Goal: Transaction & Acquisition: Download file/media

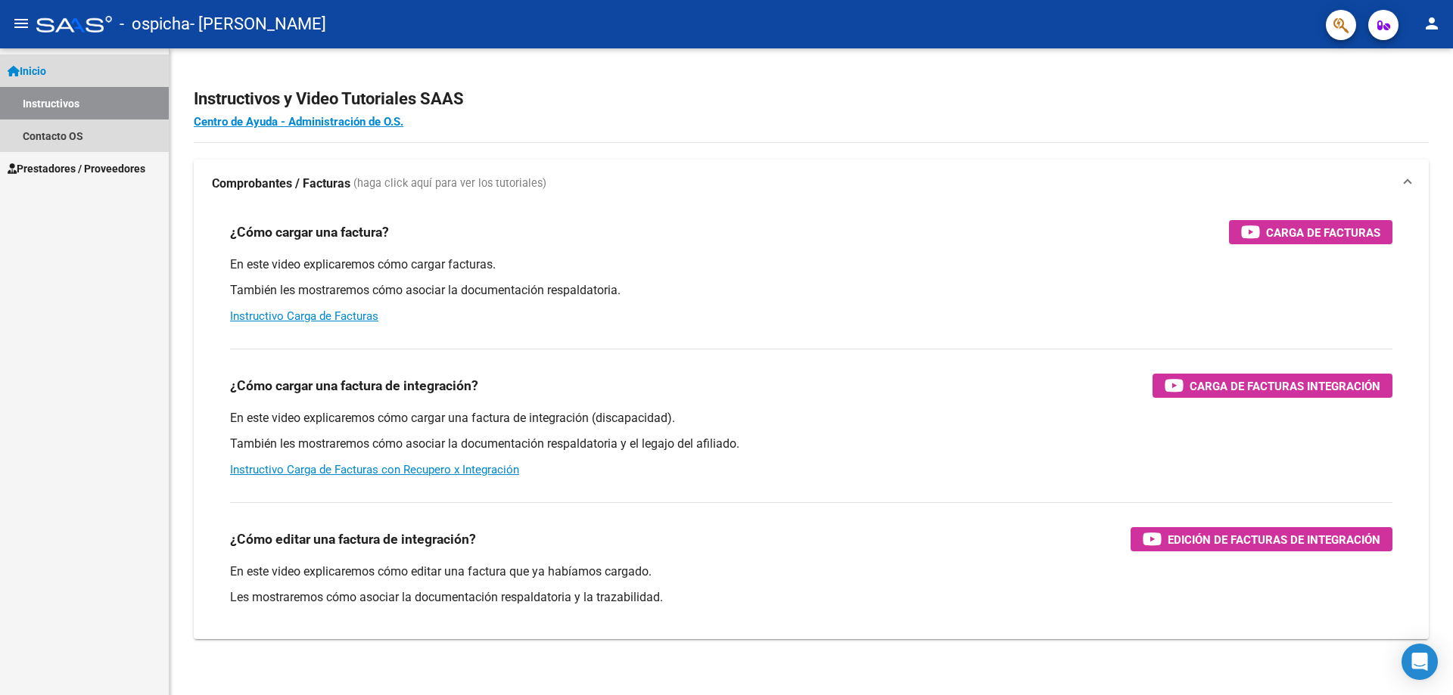
click at [70, 76] on link "Inicio" at bounding box center [84, 70] width 169 height 33
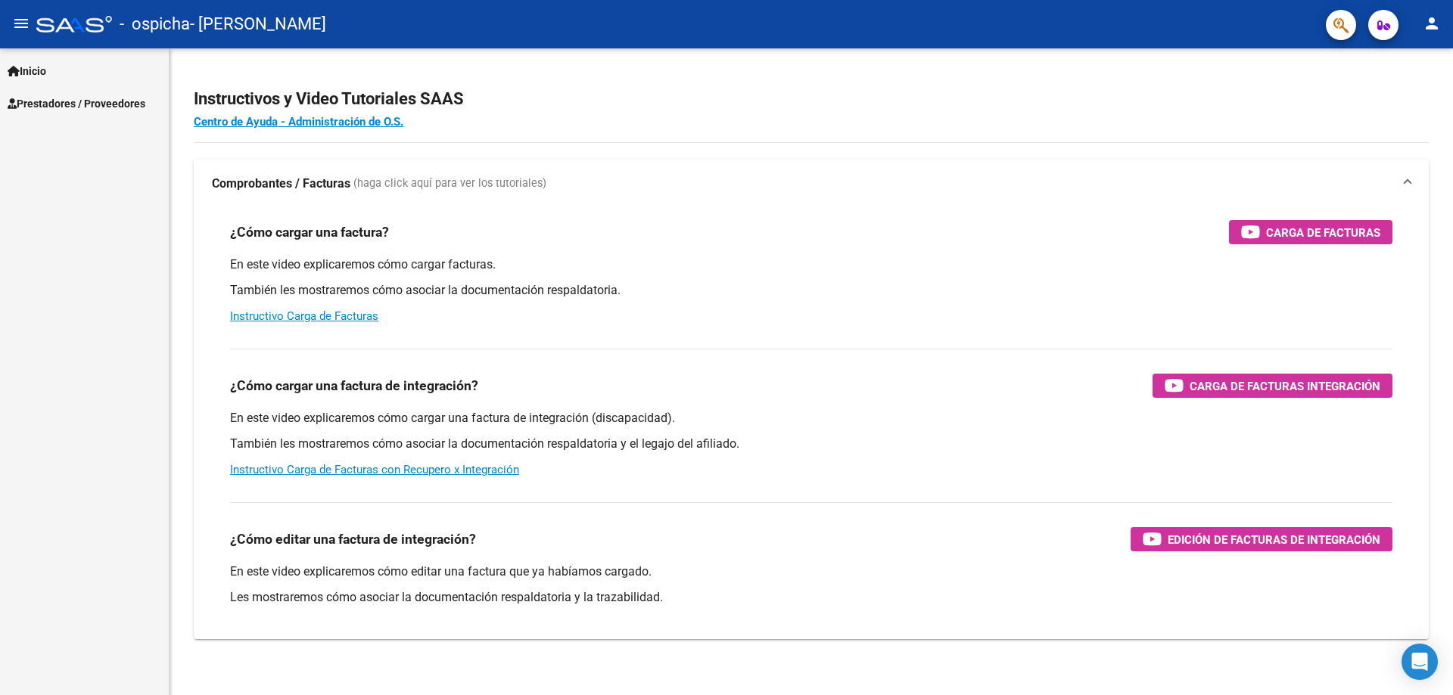
click at [67, 78] on link "Inicio" at bounding box center [84, 70] width 169 height 33
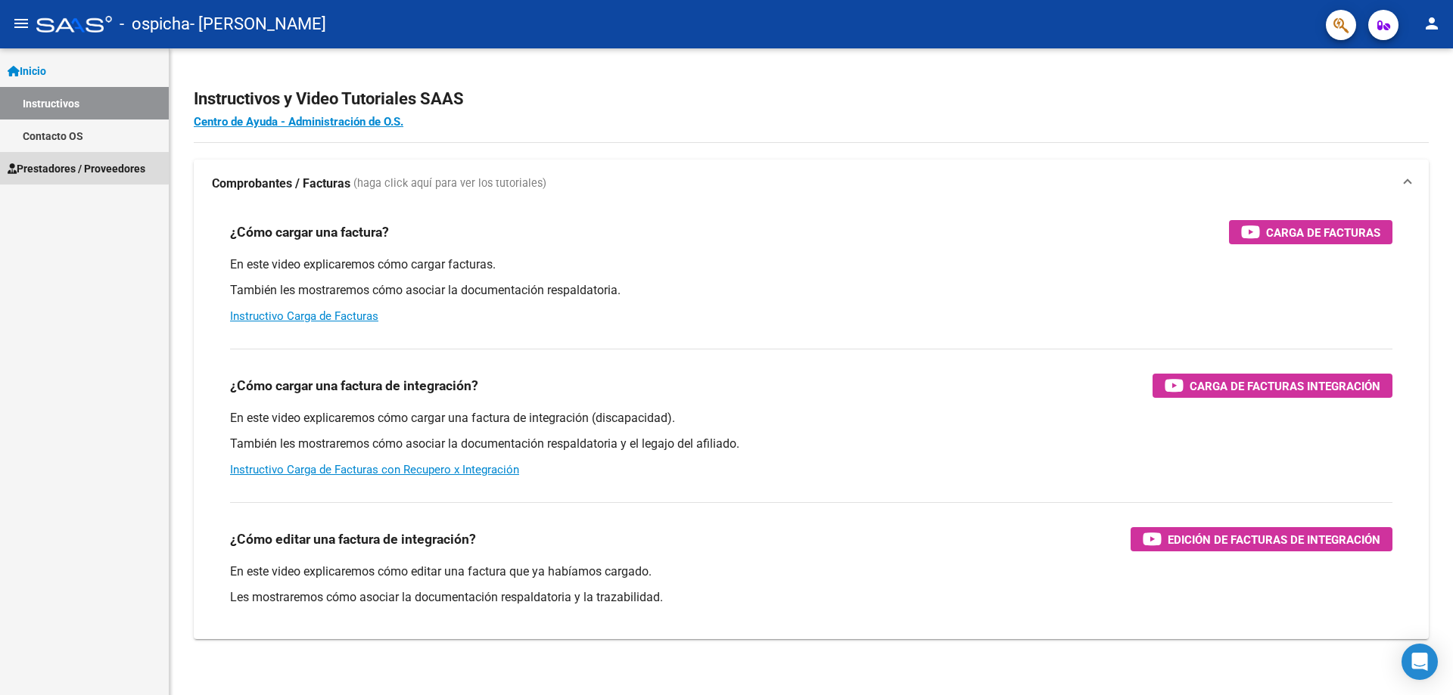
click at [83, 164] on span "Prestadores / Proveedores" at bounding box center [77, 168] width 138 height 17
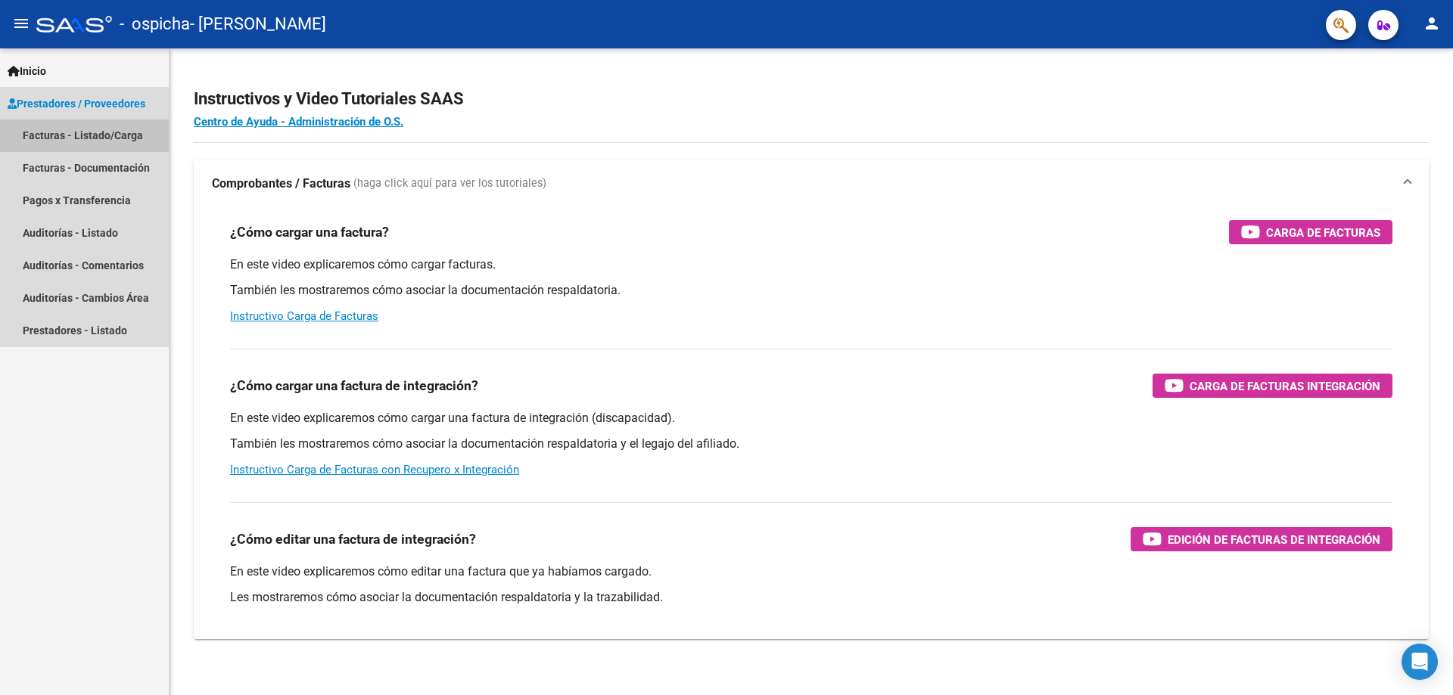
click at [93, 142] on link "Facturas - Listado/Carga" at bounding box center [84, 136] width 169 height 33
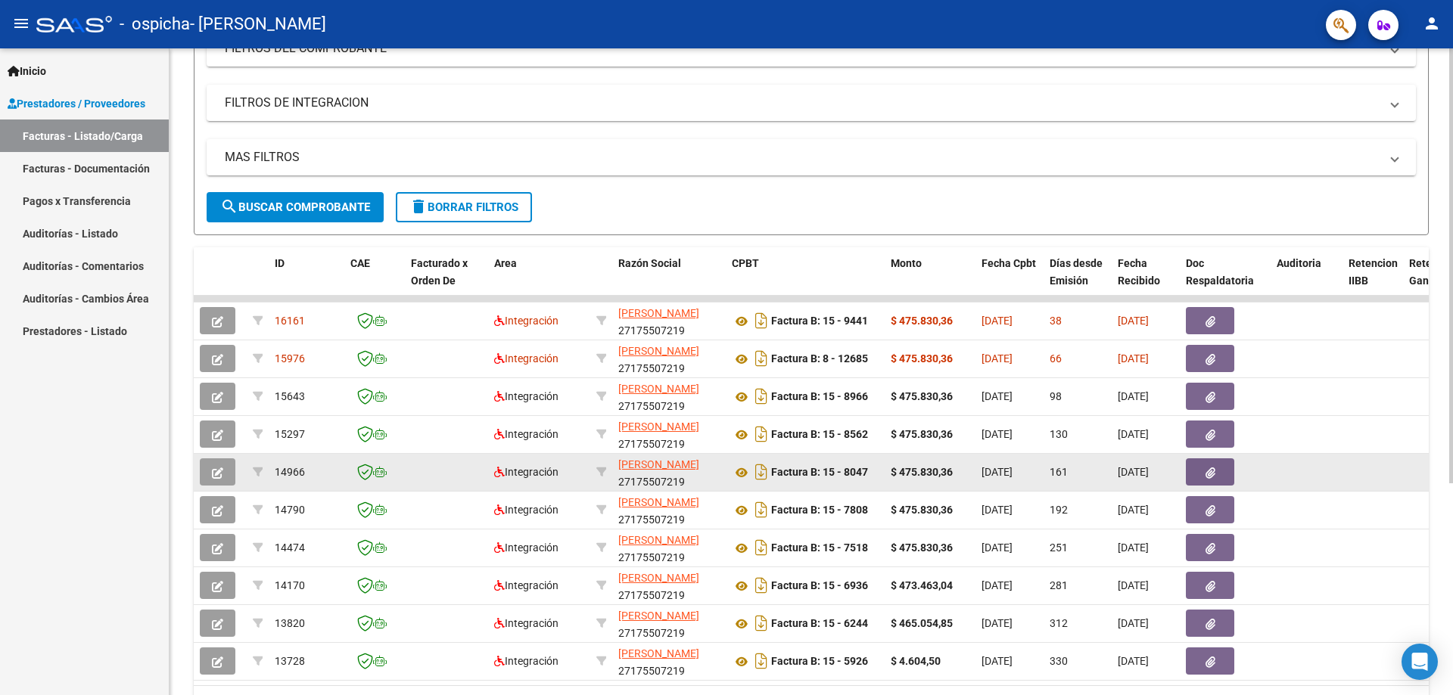
scroll to position [316, 0]
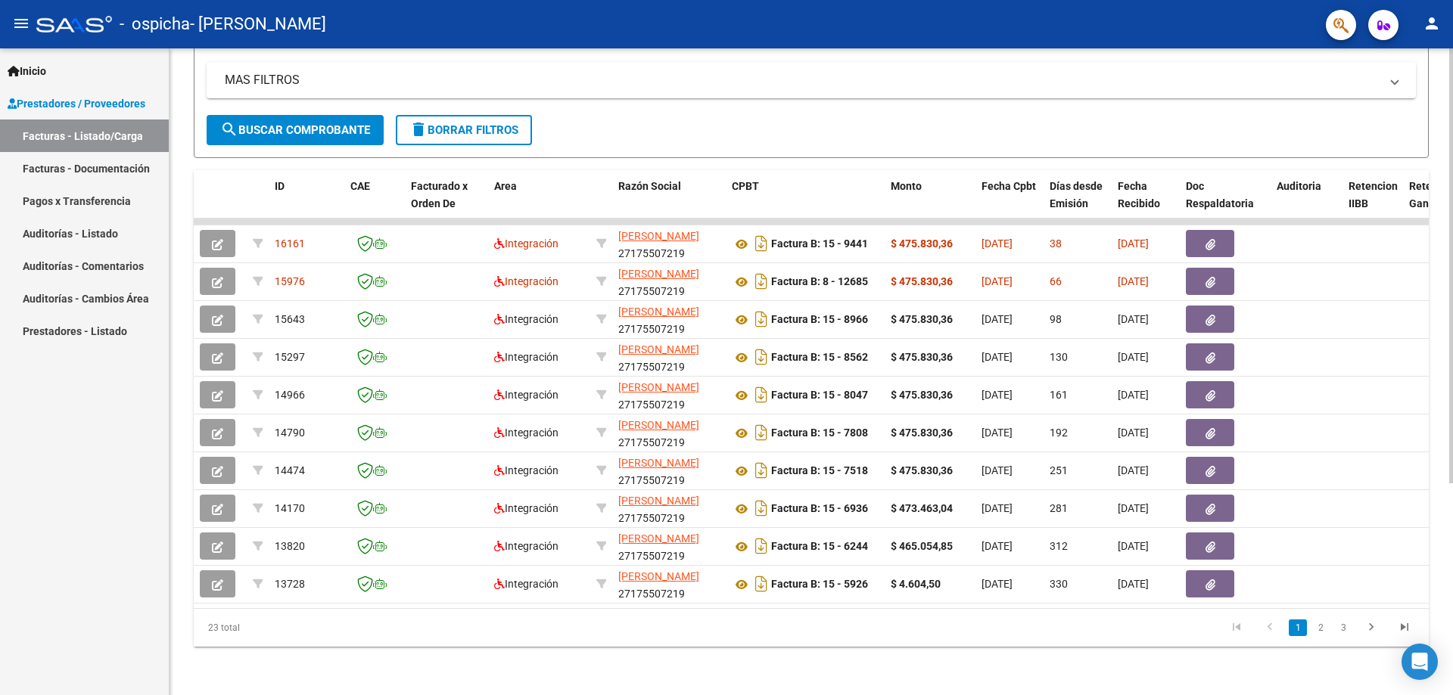
drag, startPoint x: 588, startPoint y: 612, endPoint x: 600, endPoint y: 603, distance: 15.1
click at [600, 605] on div "ID CAE Facturado x Orden De Area Razón Social CPBT Monto Fecha Cpbt Días desde …" at bounding box center [811, 408] width 1235 height 477
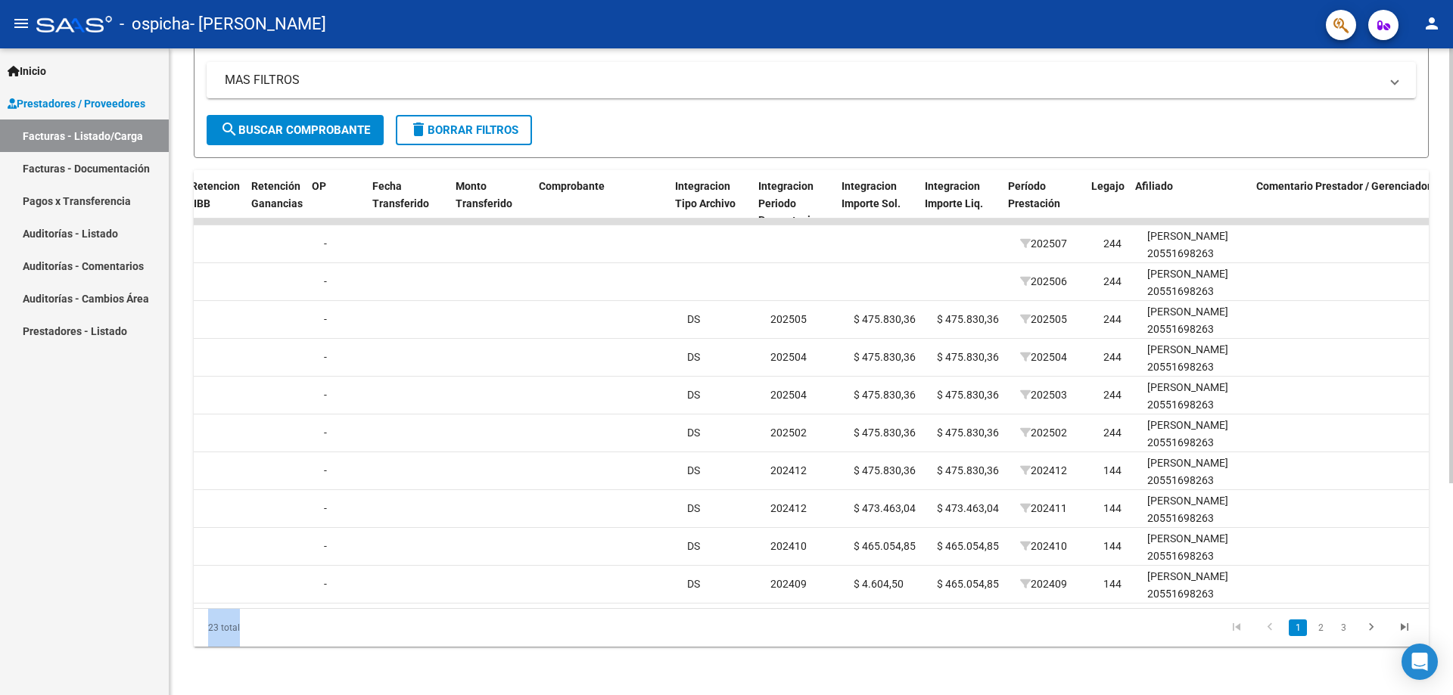
scroll to position [0, 1215]
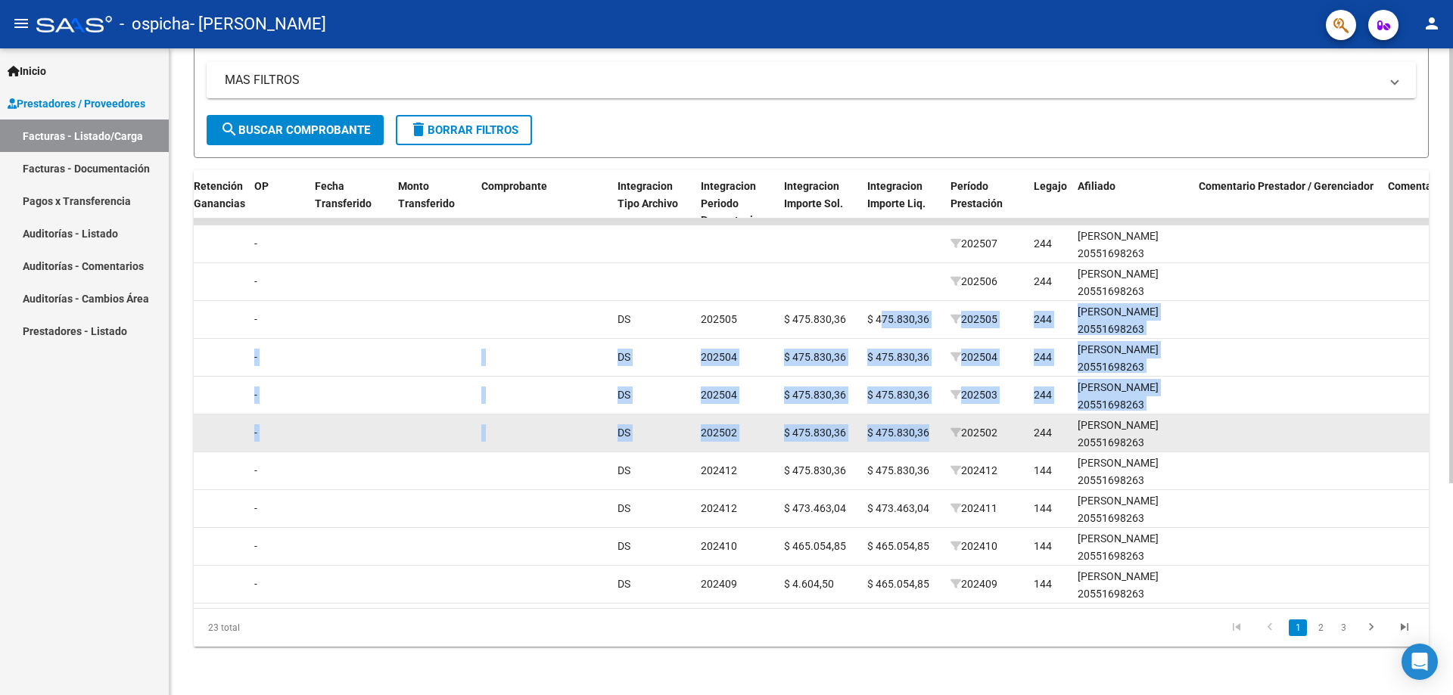
drag, startPoint x: 883, startPoint y: 304, endPoint x: 938, endPoint y: 405, distance: 114.8
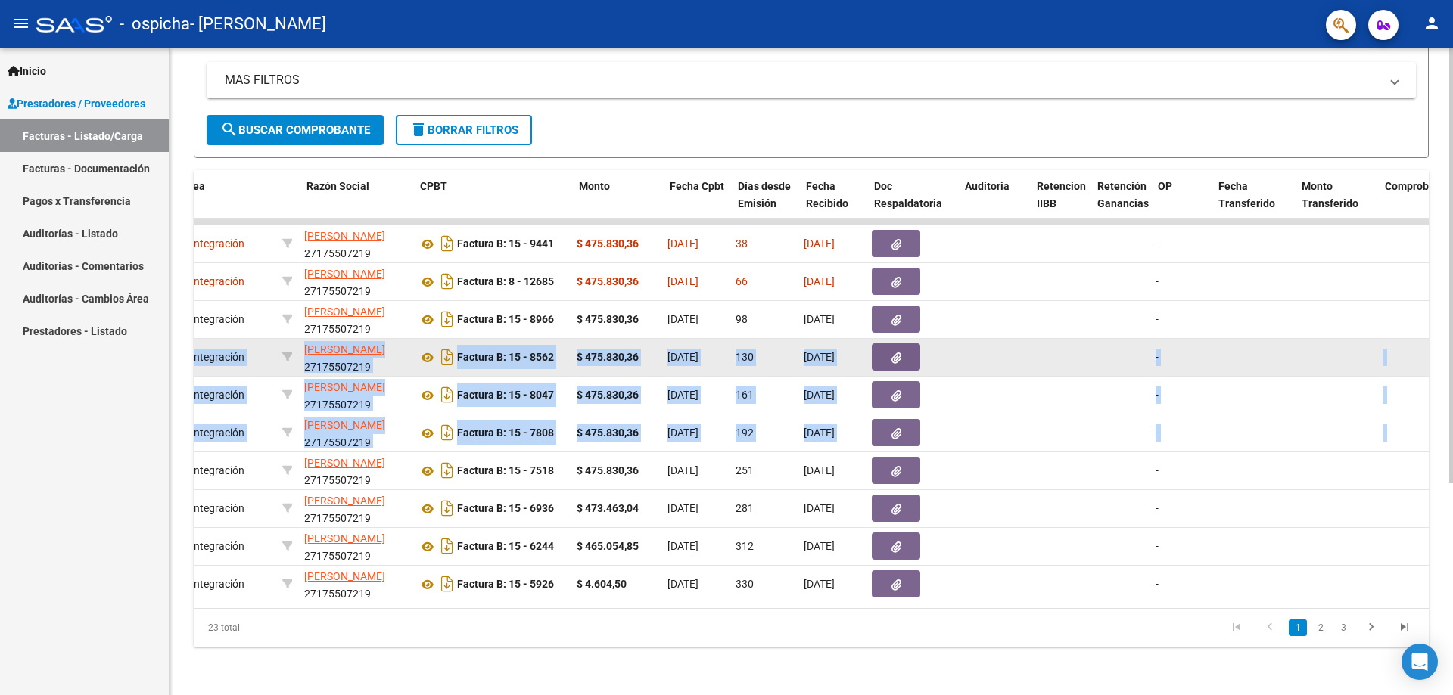
scroll to position [0, 312]
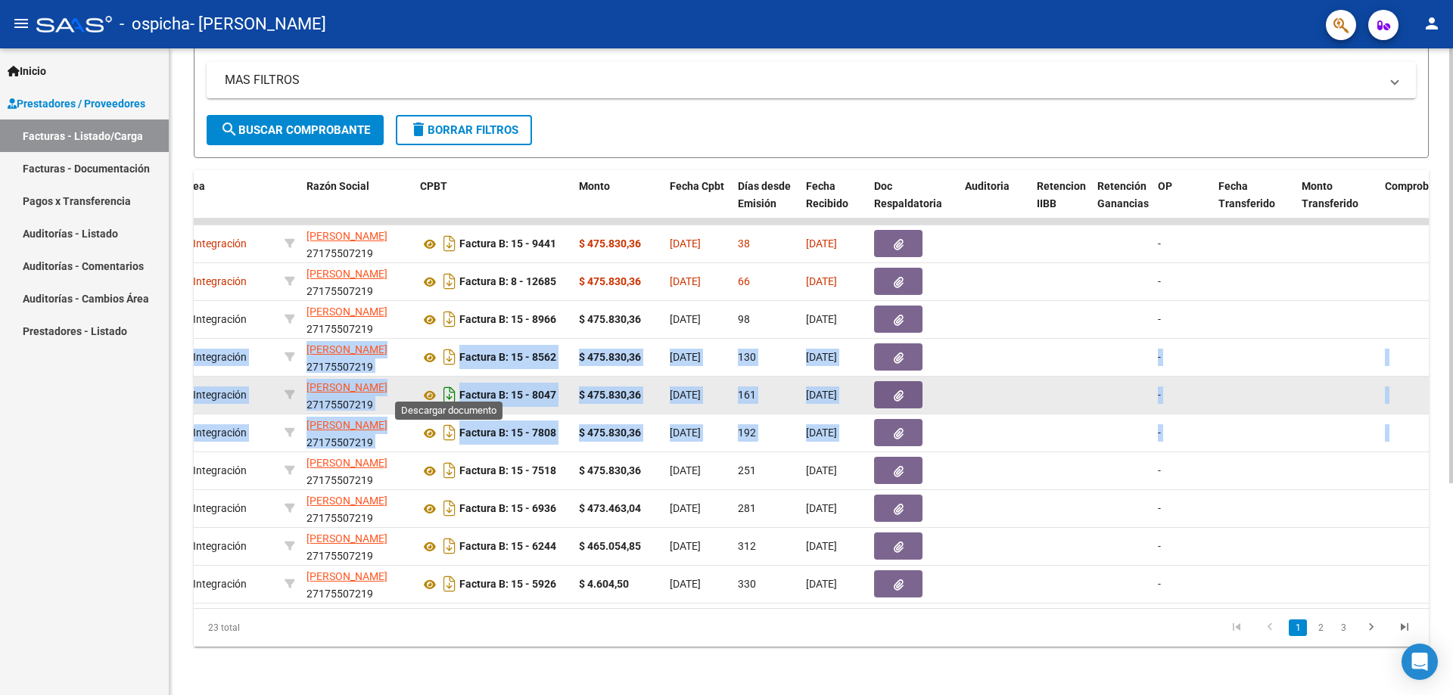
click at [443, 383] on icon "Descargar documento" at bounding box center [450, 395] width 20 height 24
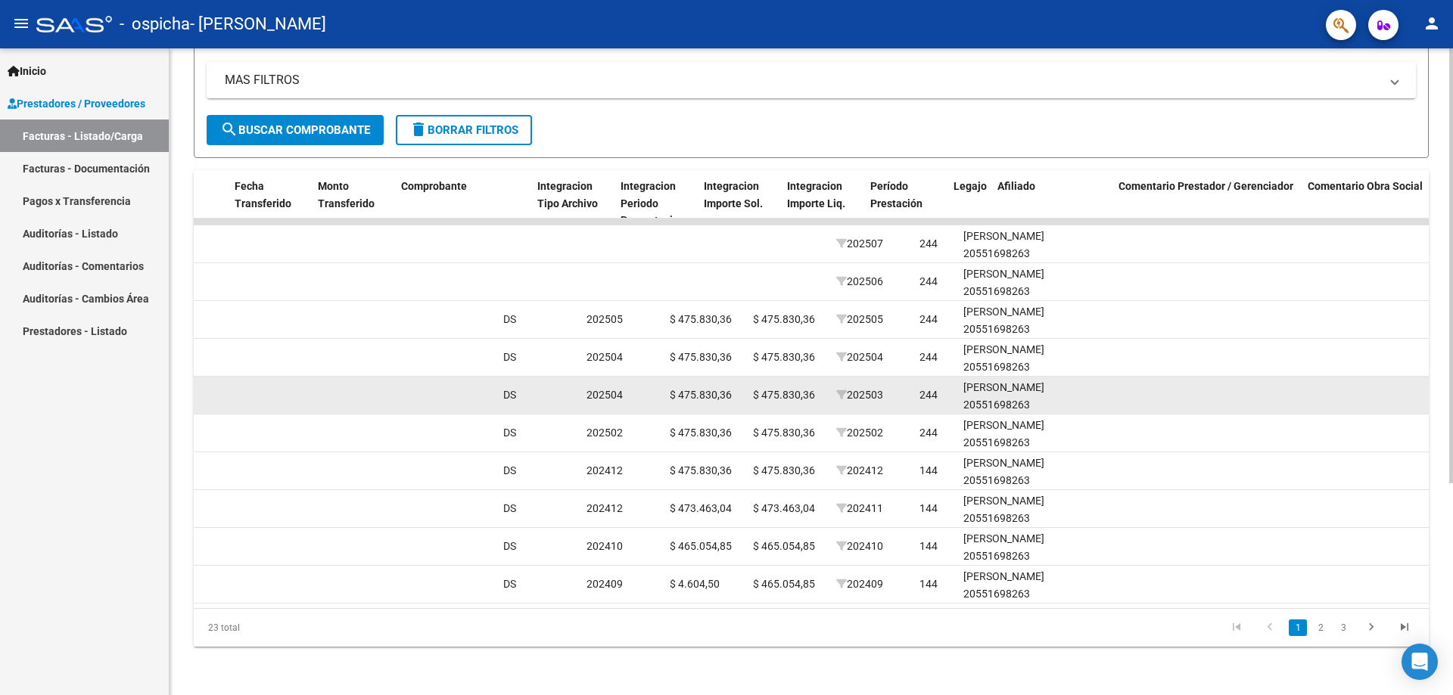
scroll to position [0, 1274]
